Goal: Check status: Check status

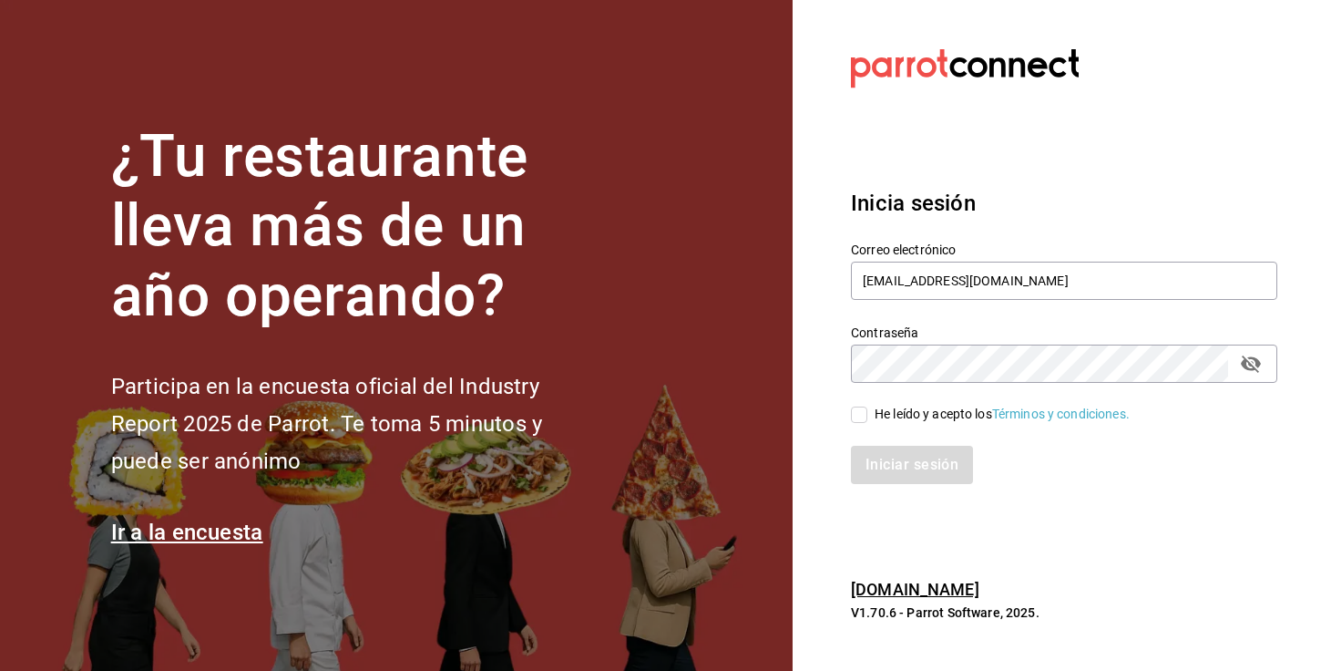
type input "[EMAIL_ADDRESS][DOMAIN_NAME]"
click at [1183, 326] on label "Contraseña" at bounding box center [1064, 331] width 426 height 13
click at [852, 413] on input "He leído y acepto los Términos y condiciones." at bounding box center [859, 414] width 16 height 16
checkbox input "true"
click at [897, 465] on button "Iniciar sesión" at bounding box center [913, 465] width 124 height 38
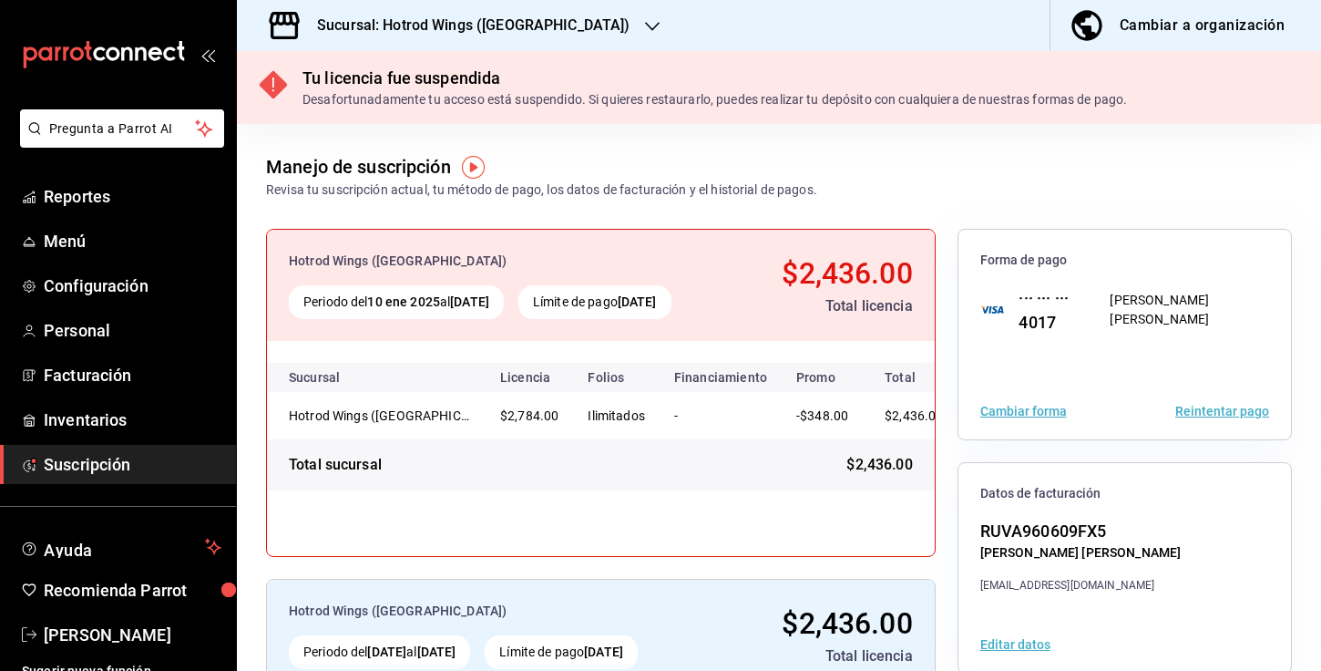
click at [471, 42] on div "Sucursal: Hotrod Wings ([GEOGRAPHIC_DATA])" at bounding box center [460, 25] width 416 height 51
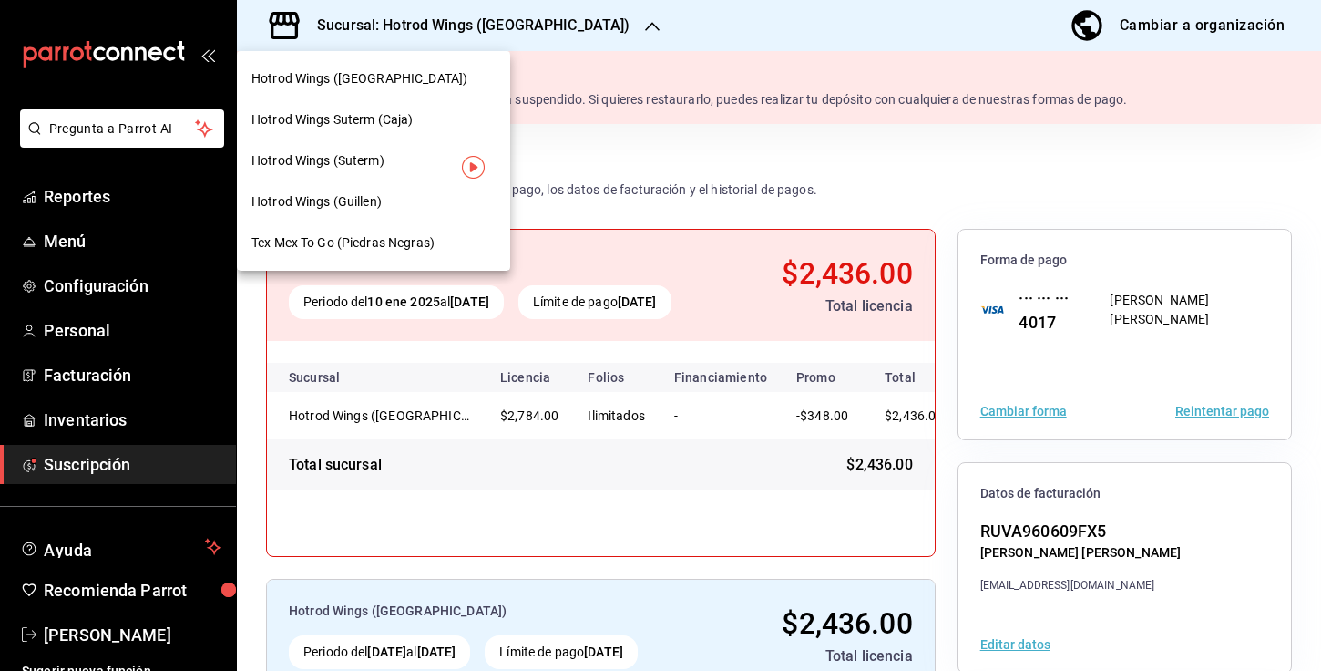
click at [355, 196] on span "Hotrod Wings (Guillen)" at bounding box center [317, 201] width 130 height 19
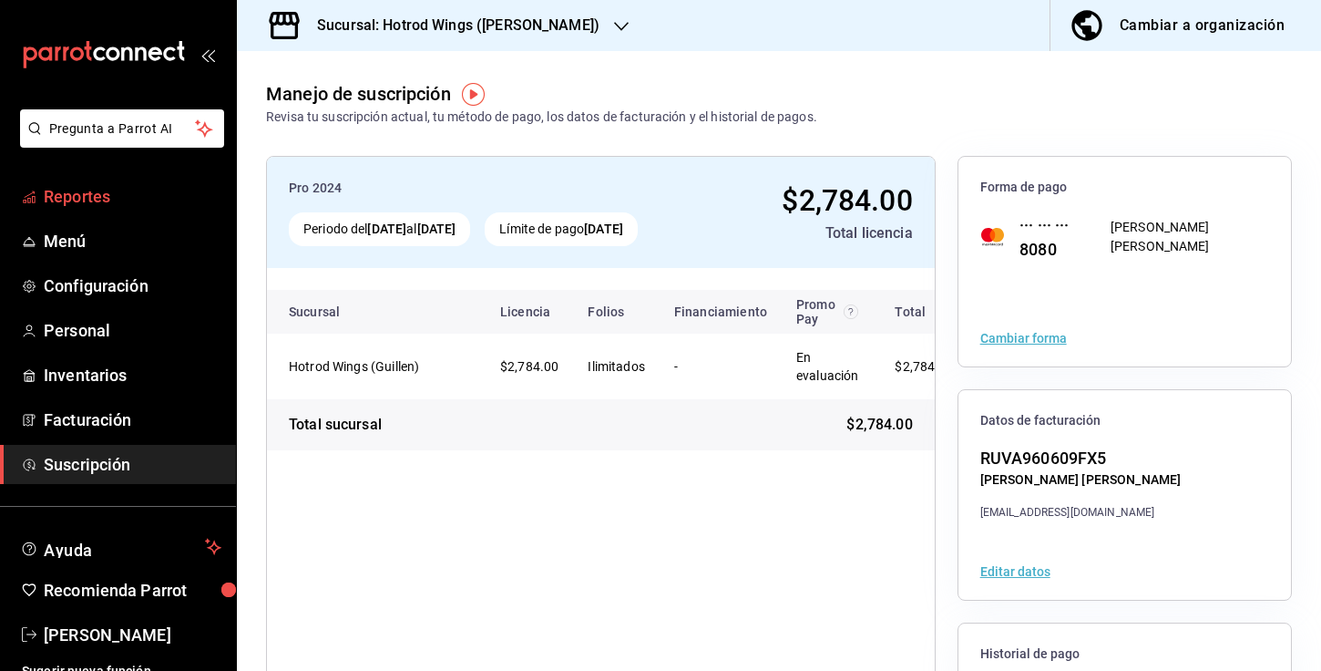
click at [103, 209] on link "Reportes" at bounding box center [118, 196] width 236 height 39
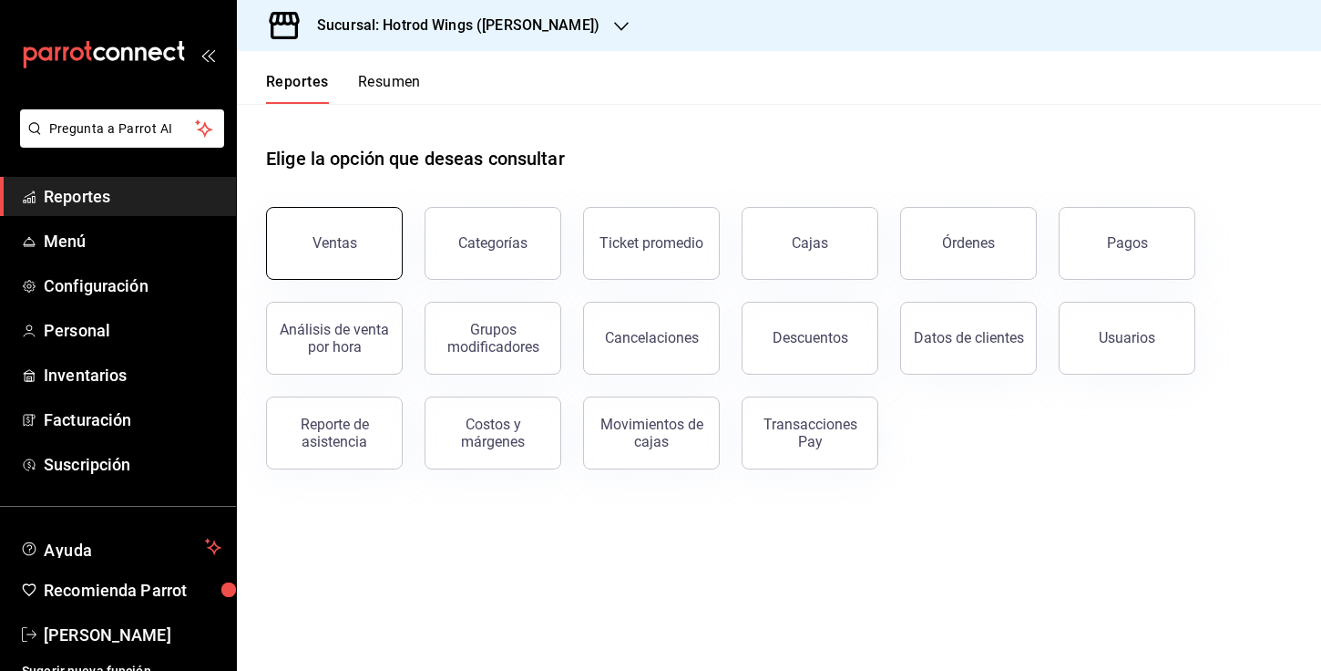
click at [338, 219] on button "Ventas" at bounding box center [334, 243] width 137 height 73
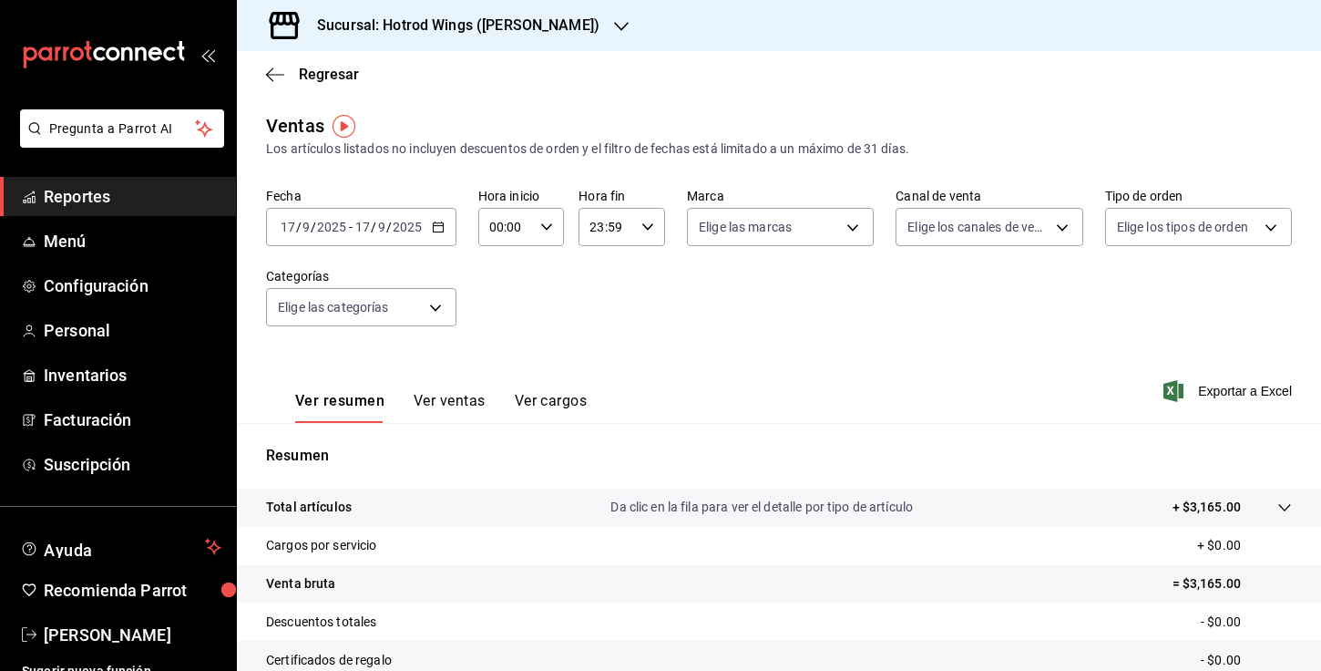
click at [433, 225] on icon "button" at bounding box center [438, 227] width 13 height 13
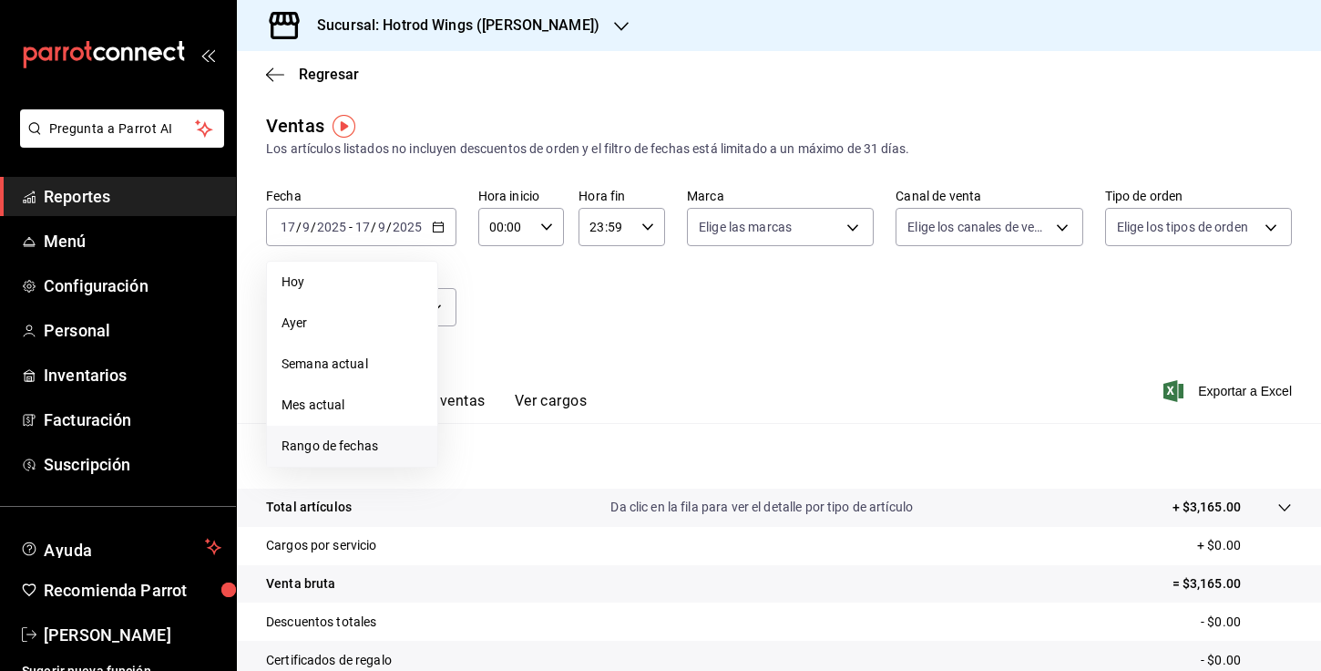
click at [317, 442] on span "Rango de fechas" at bounding box center [352, 445] width 141 height 19
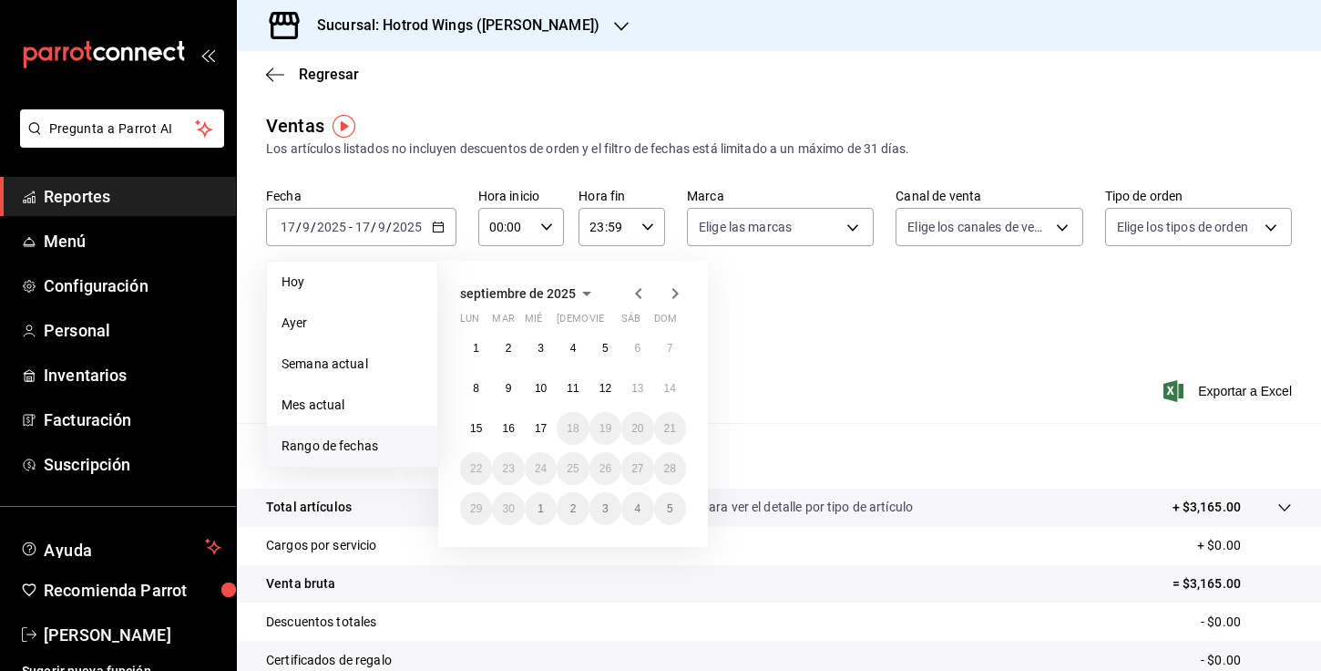
click at [634, 291] on icon "button" at bounding box center [639, 293] width 22 height 22
click at [601, 384] on button "8" at bounding box center [606, 388] width 32 height 33
click at [676, 293] on icon "button" at bounding box center [675, 293] width 22 height 22
click at [656, 351] on button "7" at bounding box center [670, 348] width 32 height 33
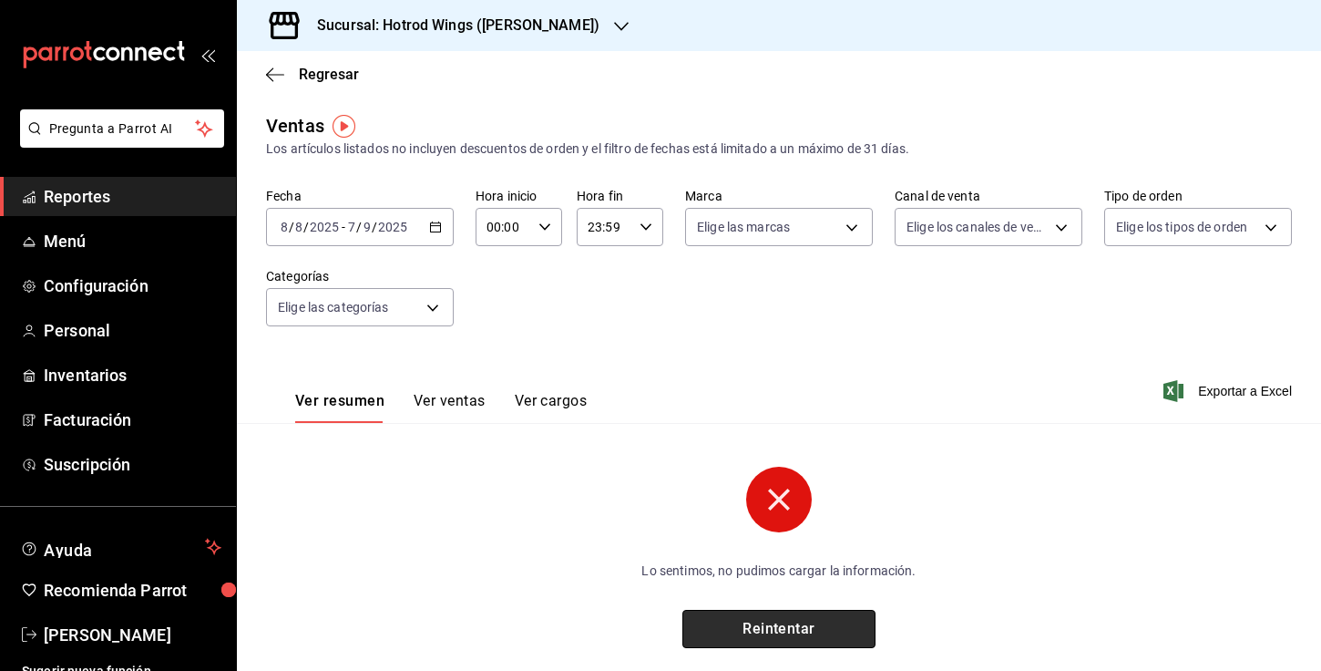
click at [755, 623] on button "Reintentar" at bounding box center [779, 629] width 193 height 38
click at [430, 234] on div "2025-08-08 8 / 8 / 2025 - 2025-09-07 7 / 9 / 2025" at bounding box center [360, 227] width 188 height 38
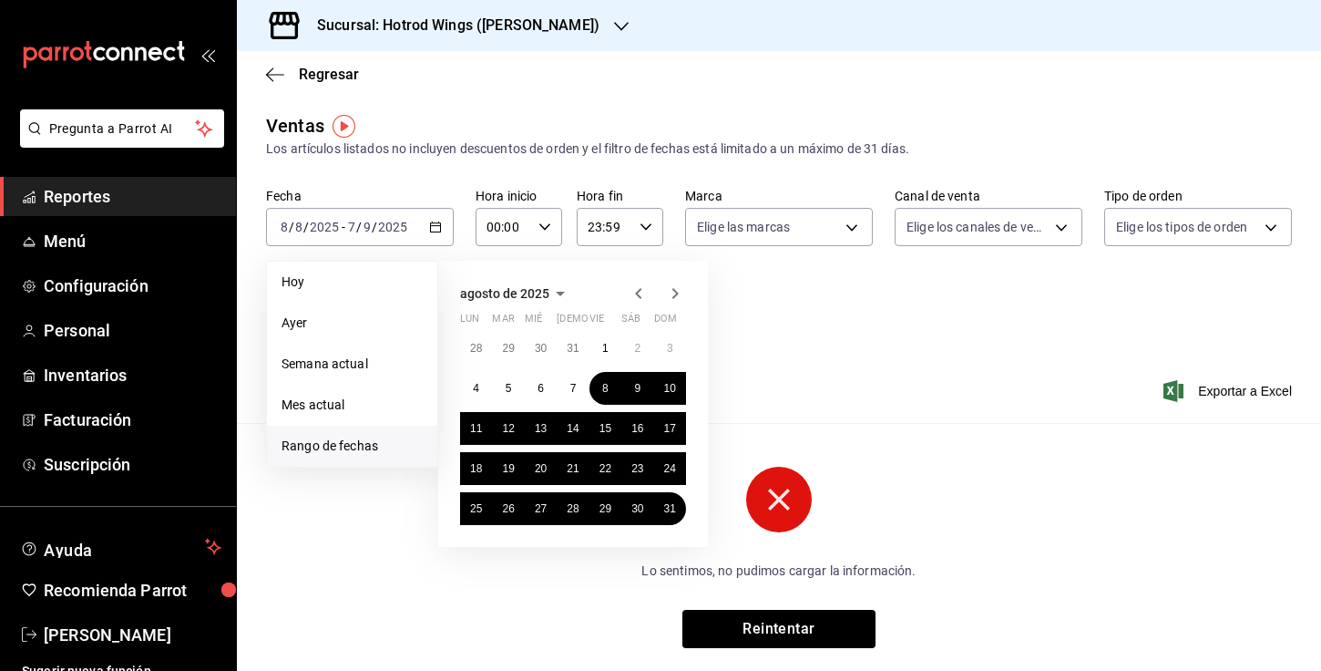
click at [673, 289] on icon "button" at bounding box center [676, 293] width 6 height 11
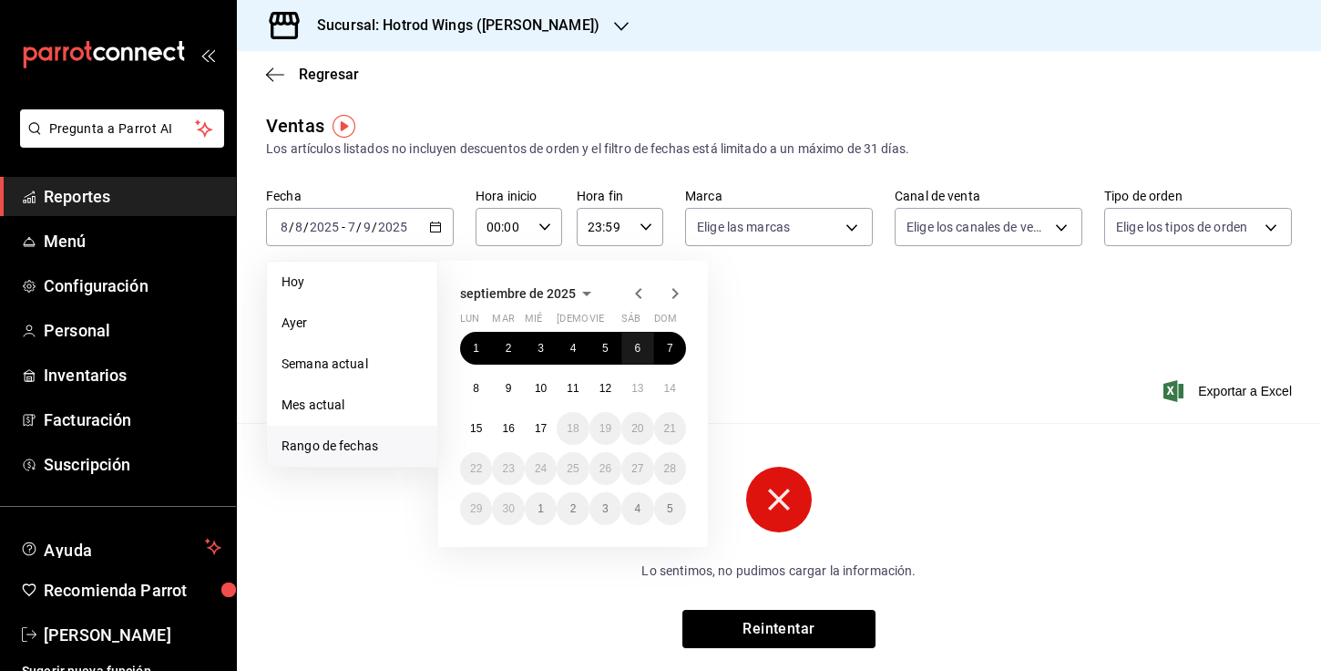
click at [644, 339] on button "6" at bounding box center [637, 348] width 32 height 33
click at [642, 293] on icon "button" at bounding box center [639, 293] width 22 height 22
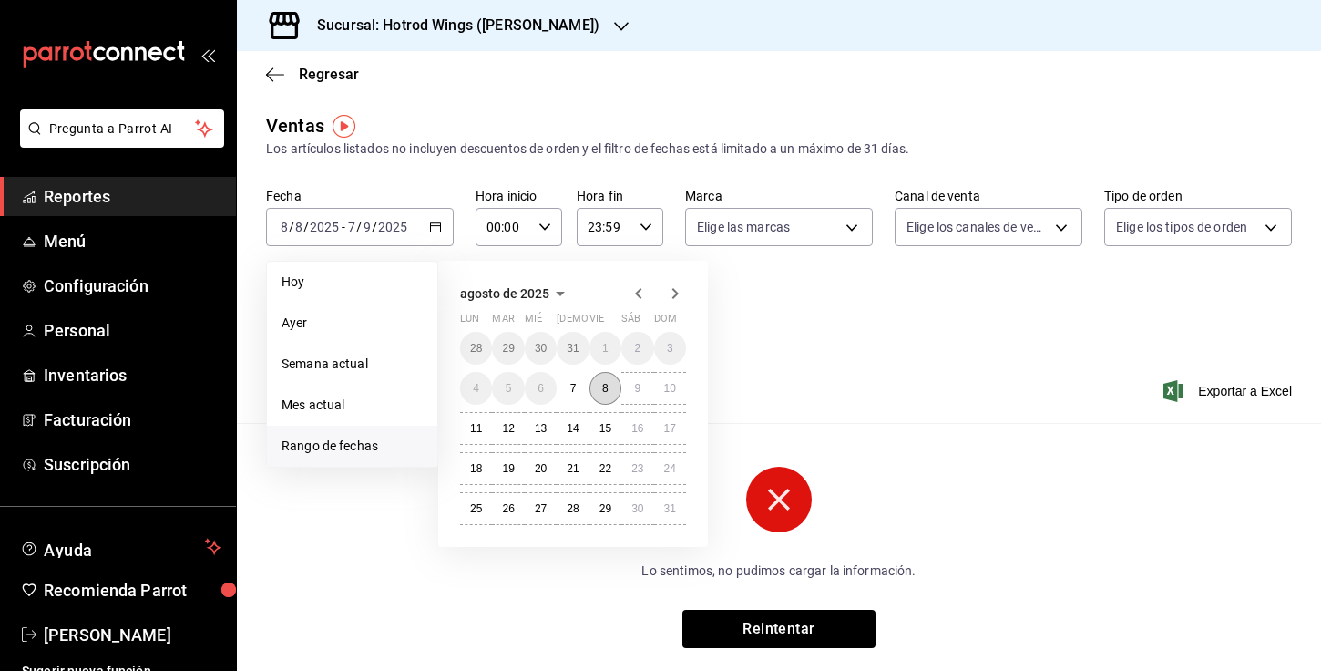
click at [598, 390] on button "8" at bounding box center [606, 388] width 32 height 33
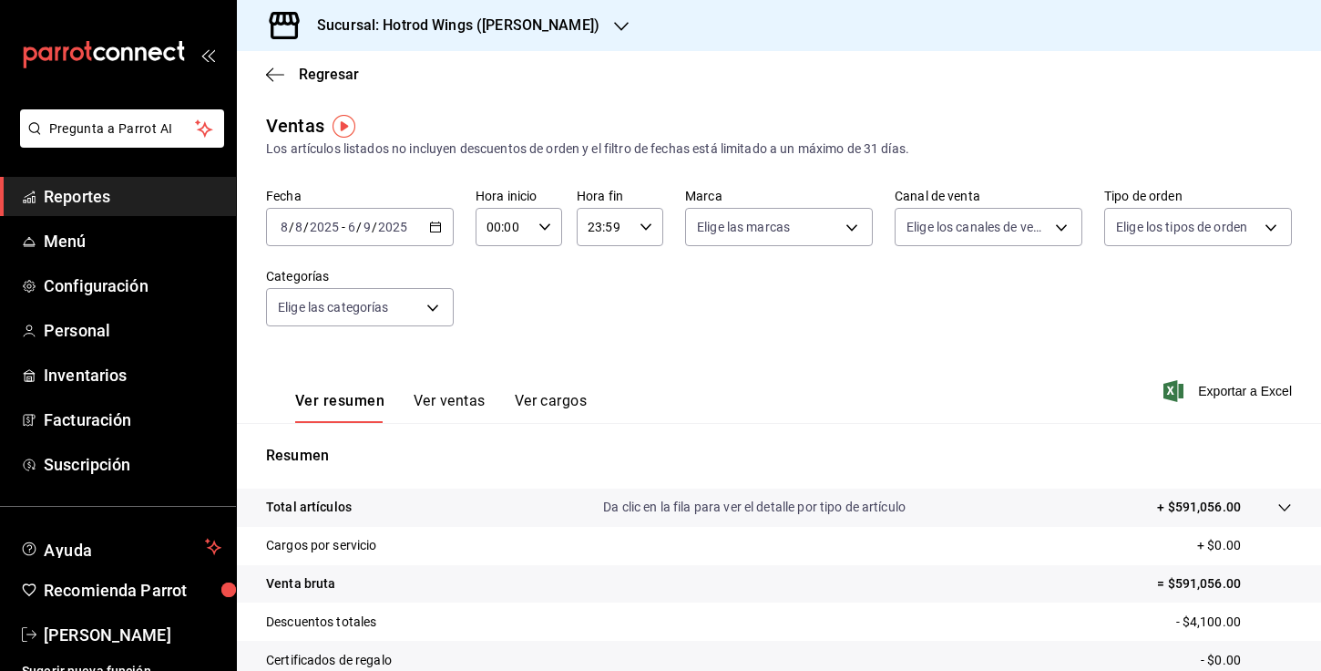
click at [436, 223] on \(Stroke\) "button" at bounding box center [435, 227] width 11 height 10
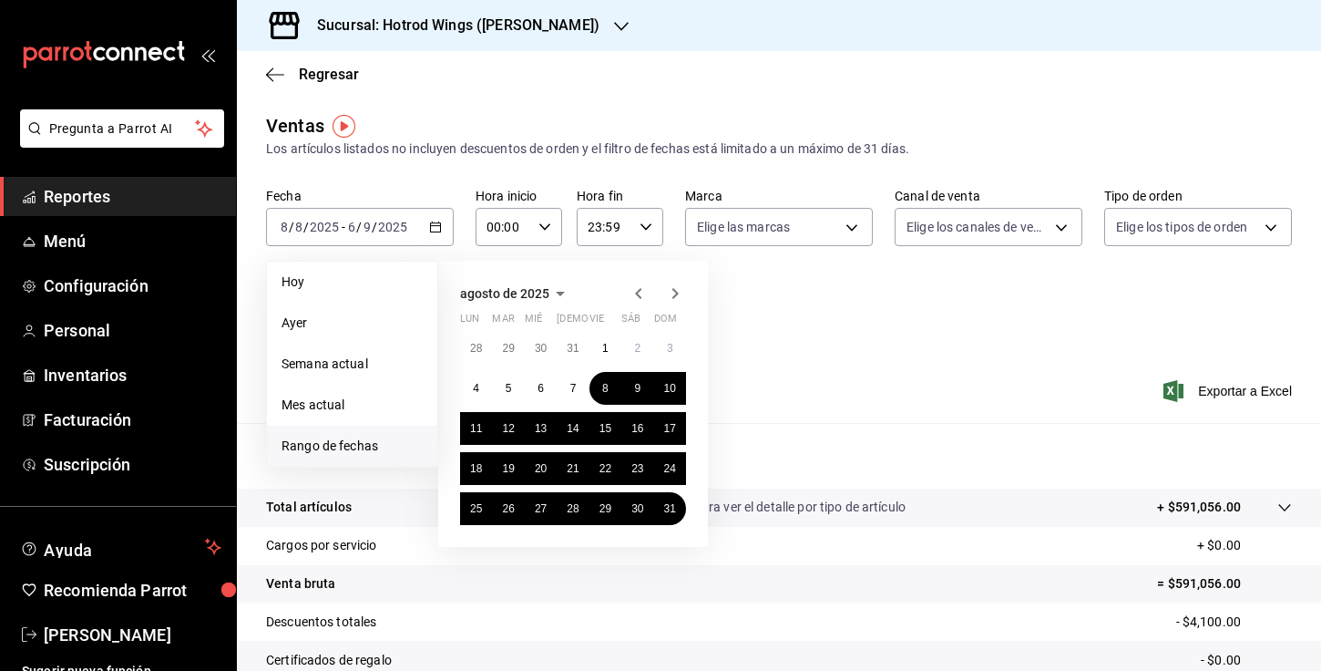
click at [675, 294] on icon "button" at bounding box center [675, 293] width 22 height 22
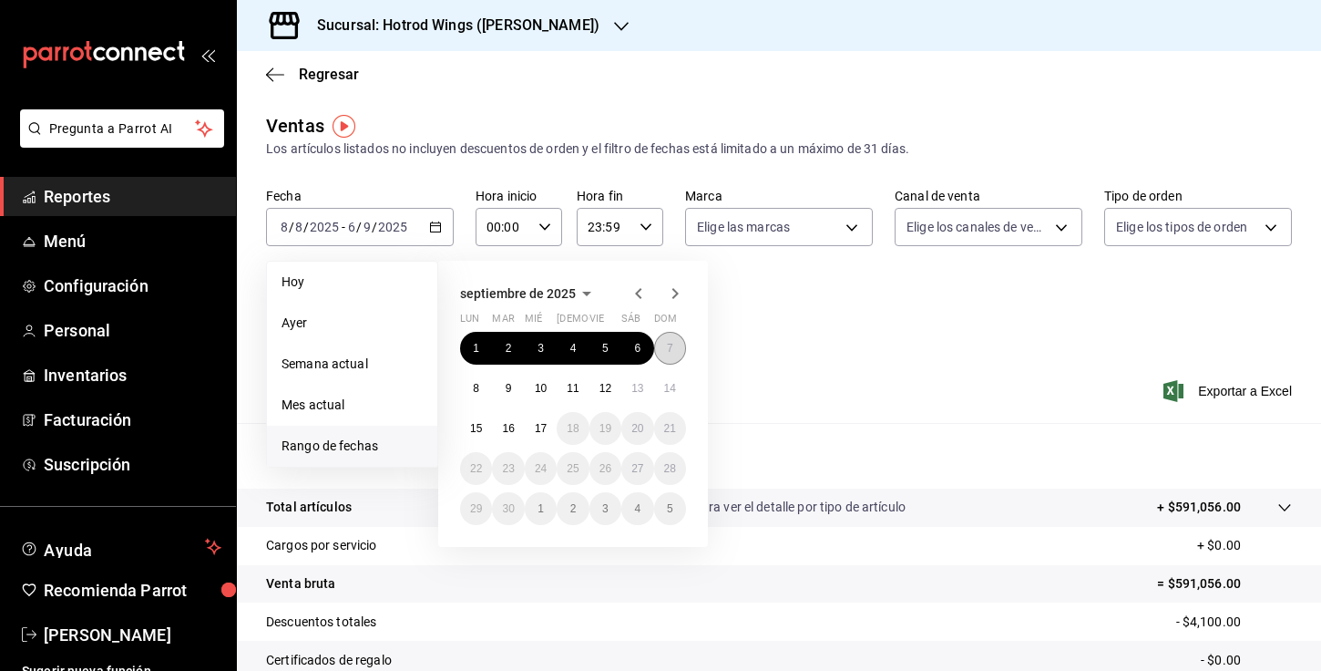
click at [673, 340] on button "7" at bounding box center [670, 348] width 32 height 33
click at [638, 293] on icon "button" at bounding box center [639, 293] width 22 height 22
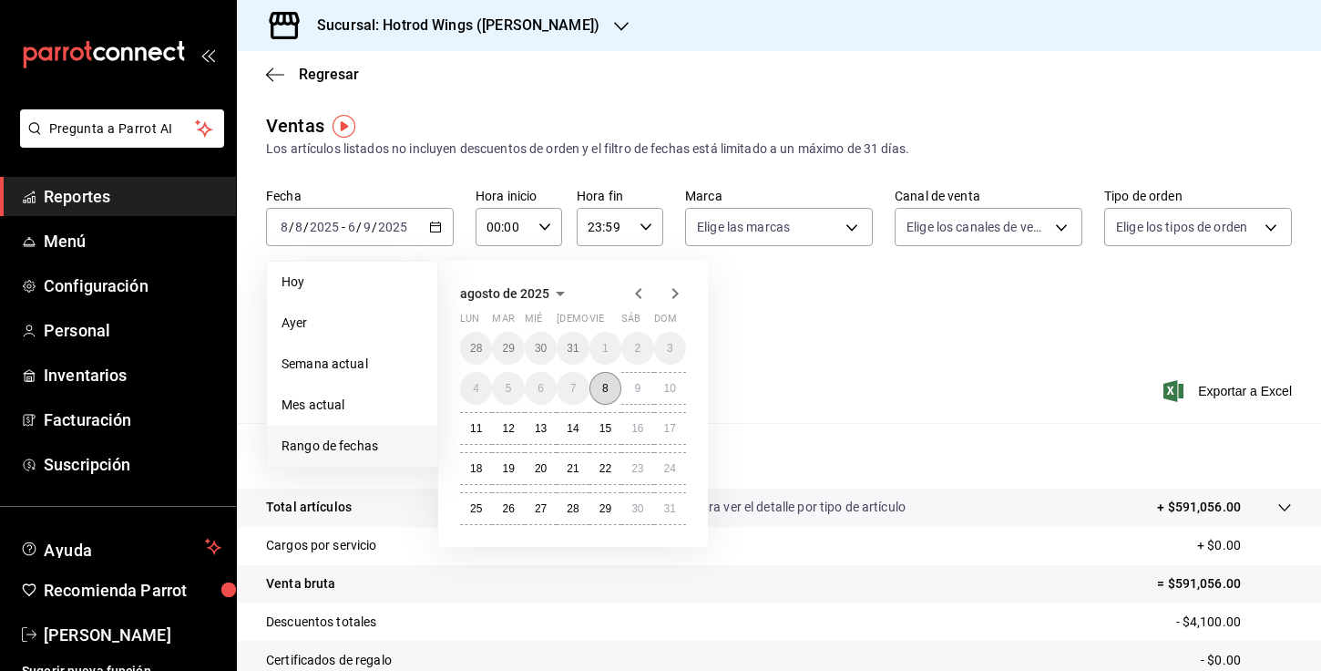
click at [606, 389] on abbr "8" at bounding box center [605, 388] width 6 height 13
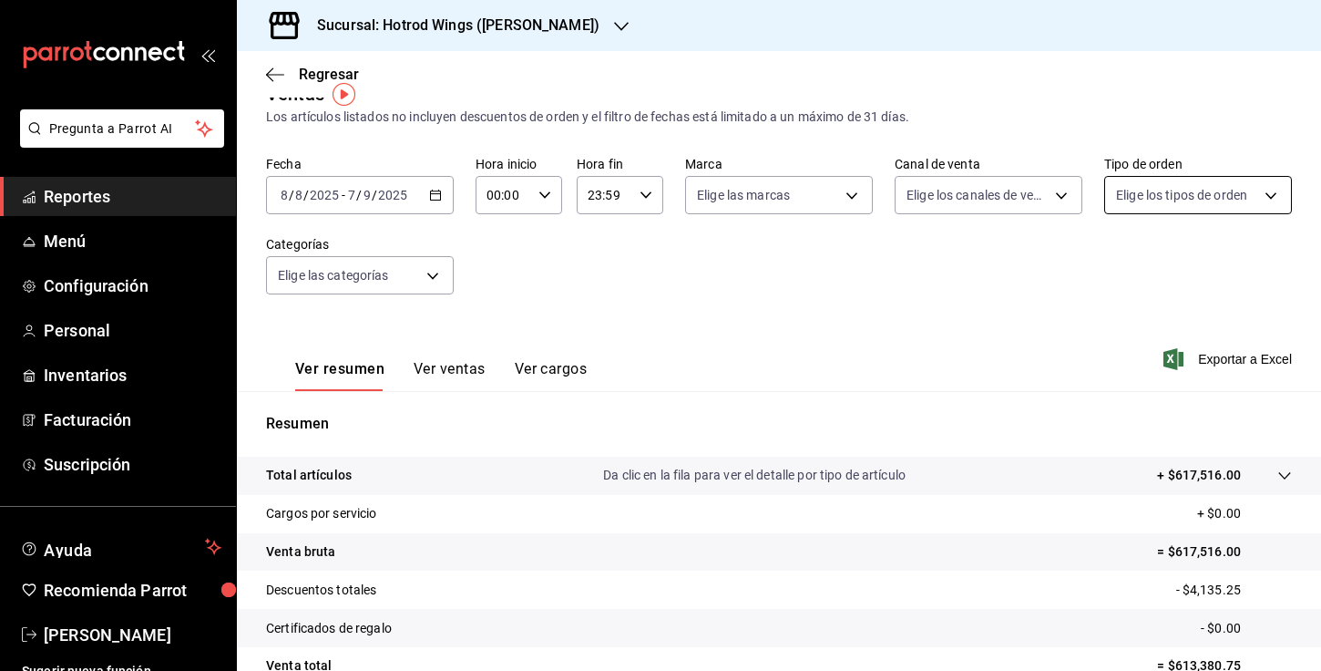
scroll to position [30, 0]
